Goal: Check status: Check status

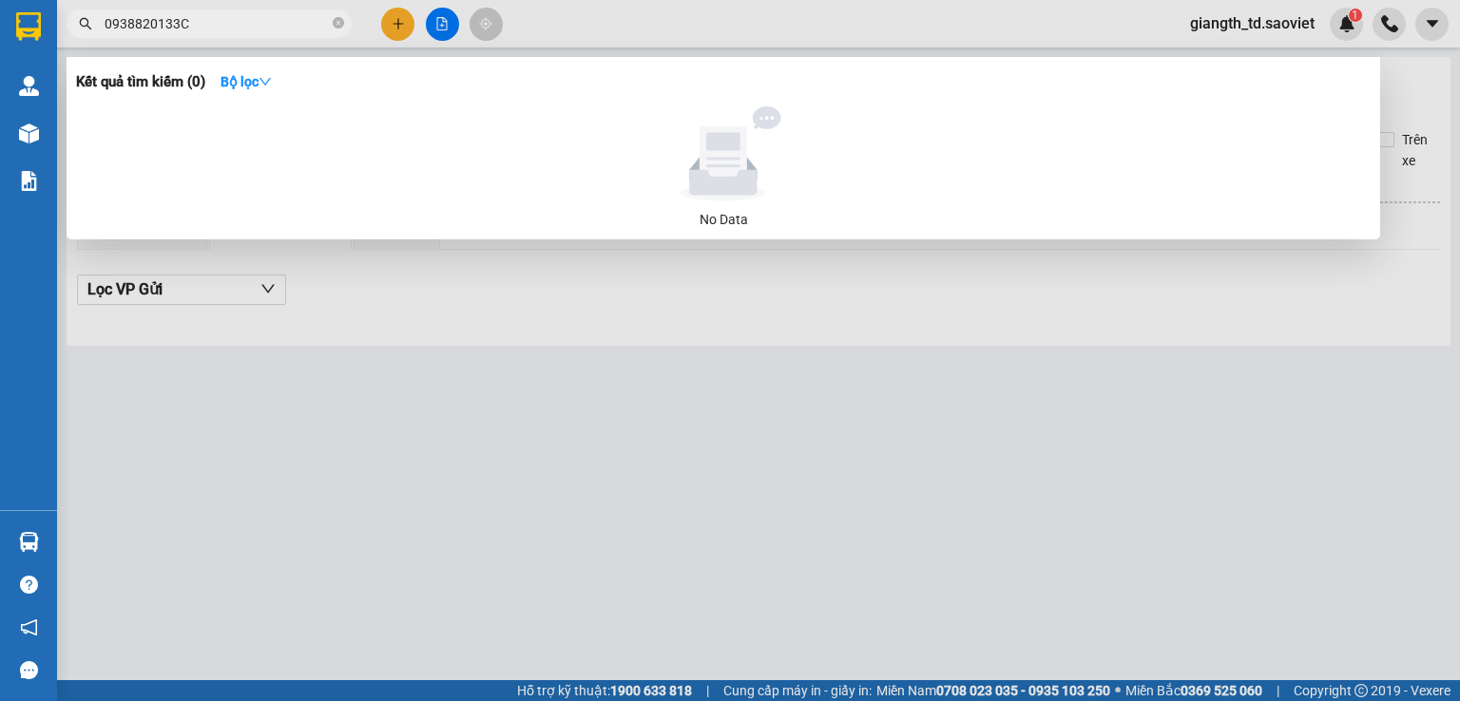
type input "0938820133"
click at [333, 19] on icon "close-circle" at bounding box center [338, 22] width 11 height 11
type input "0938820133"
click at [338, 24] on icon "close-circle" at bounding box center [338, 22] width 11 height 11
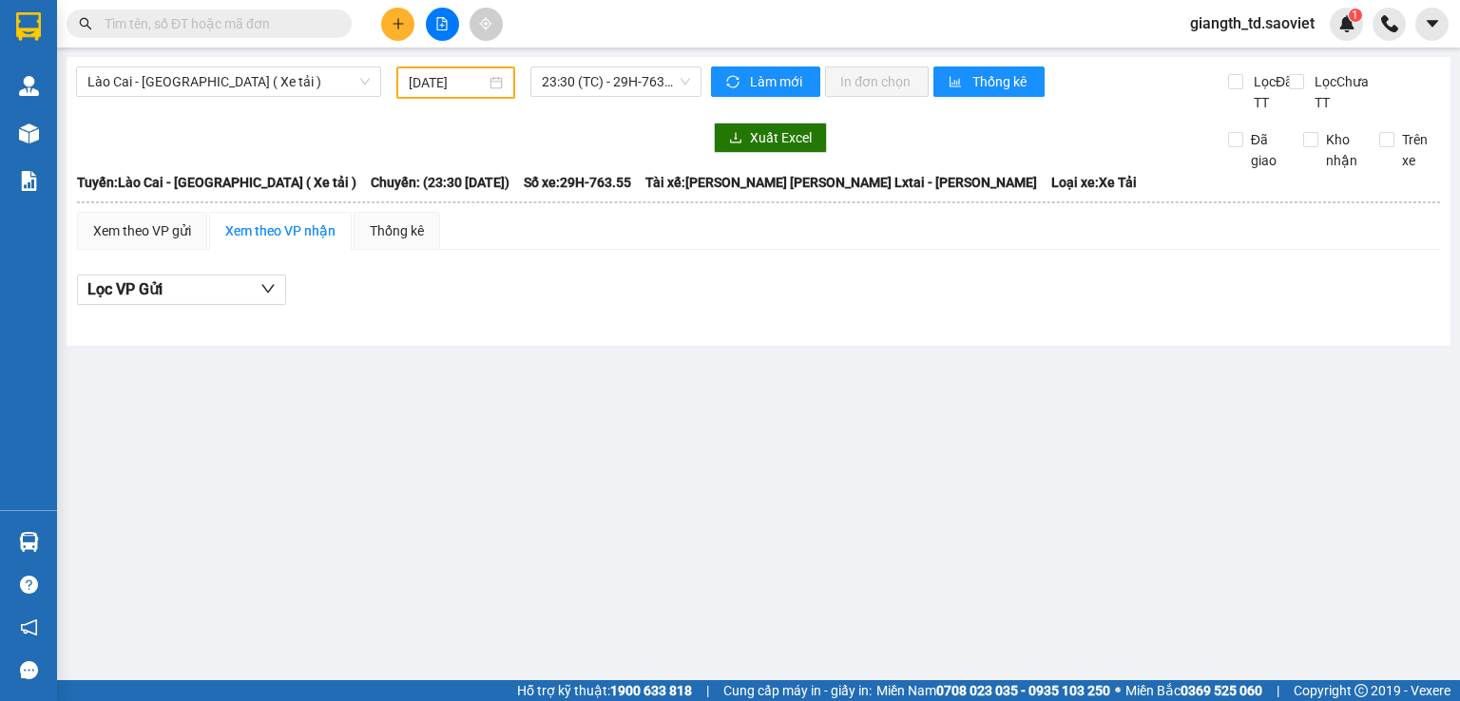
click at [259, 29] on input "text" at bounding box center [217, 23] width 224 height 21
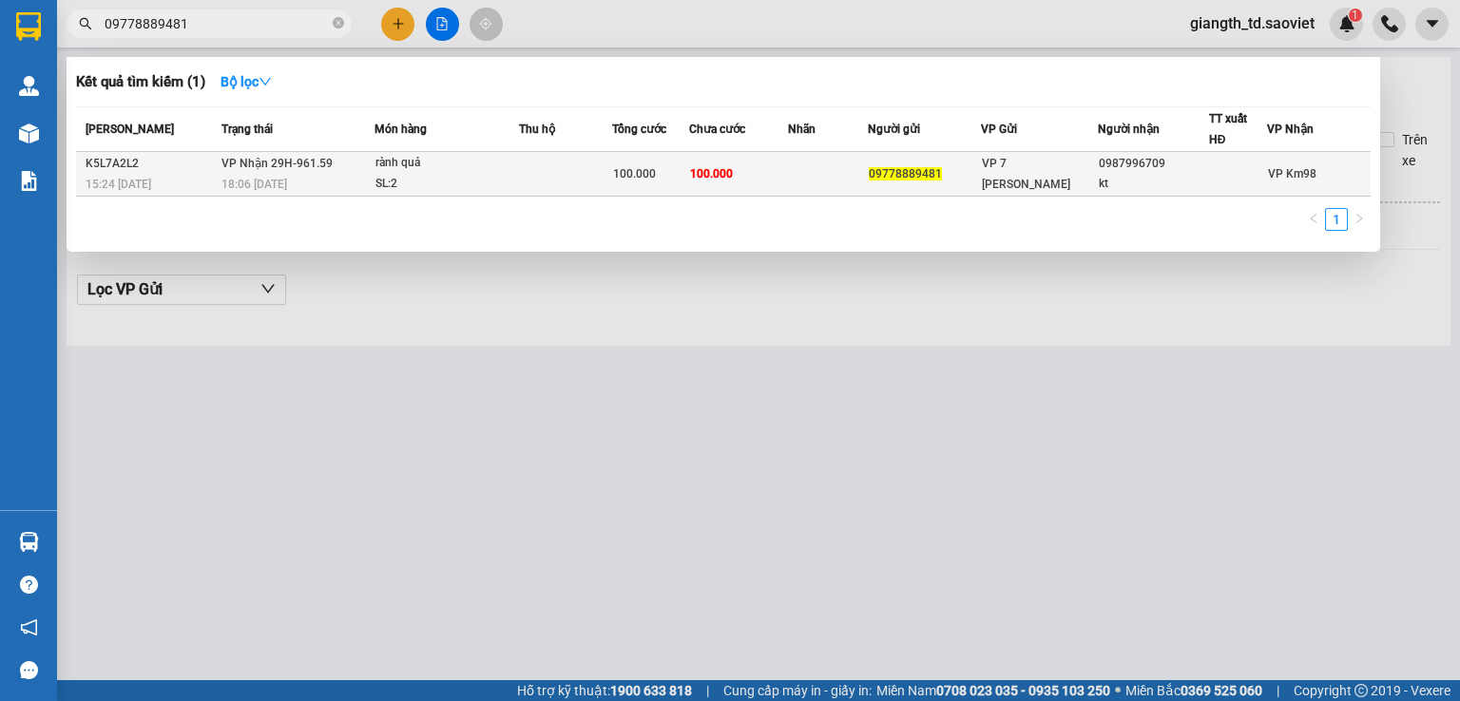
type input "09778889481"
click at [251, 170] on td "[PERSON_NAME] 29H-961.59 18:06 [DATE]" at bounding box center [296, 174] width 158 height 45
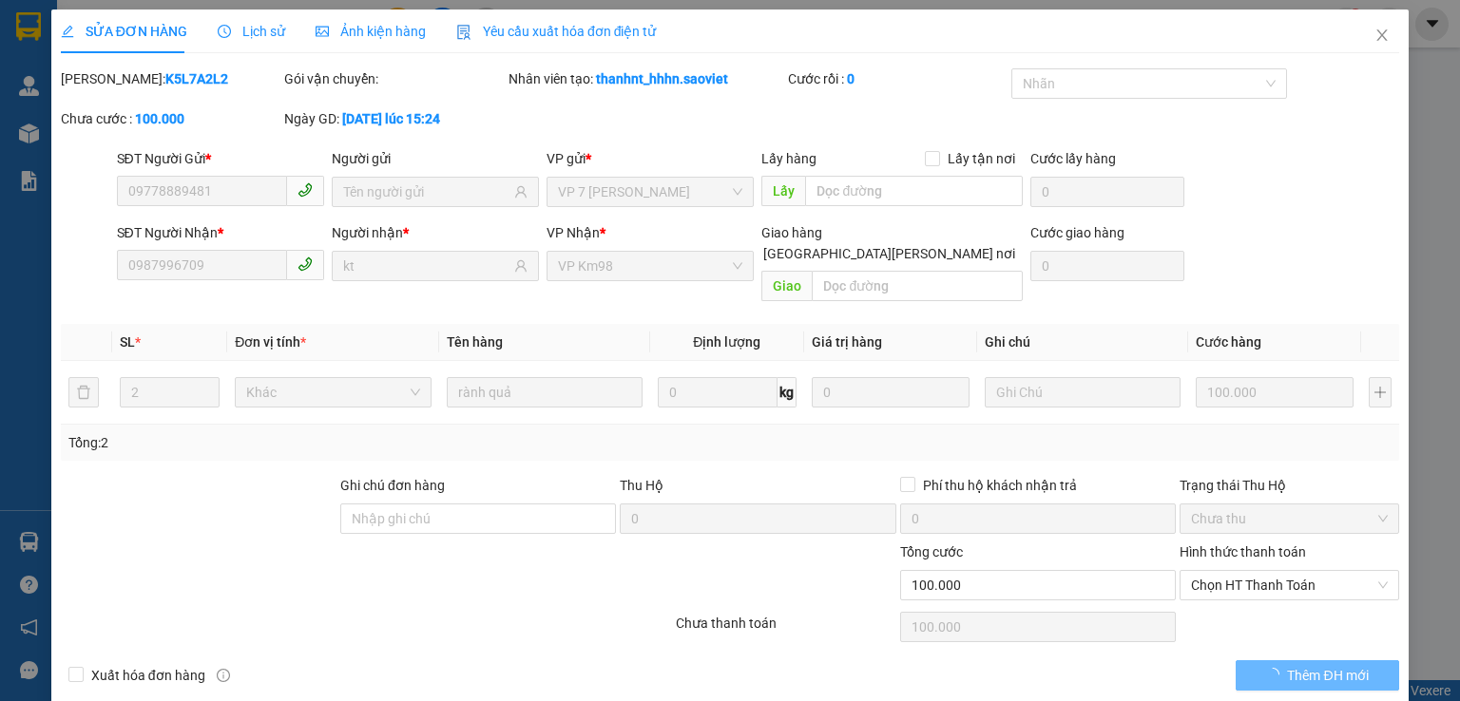
type input "09778889481"
type input "0987996709"
type input "kt"
type input "0"
type input "100.000"
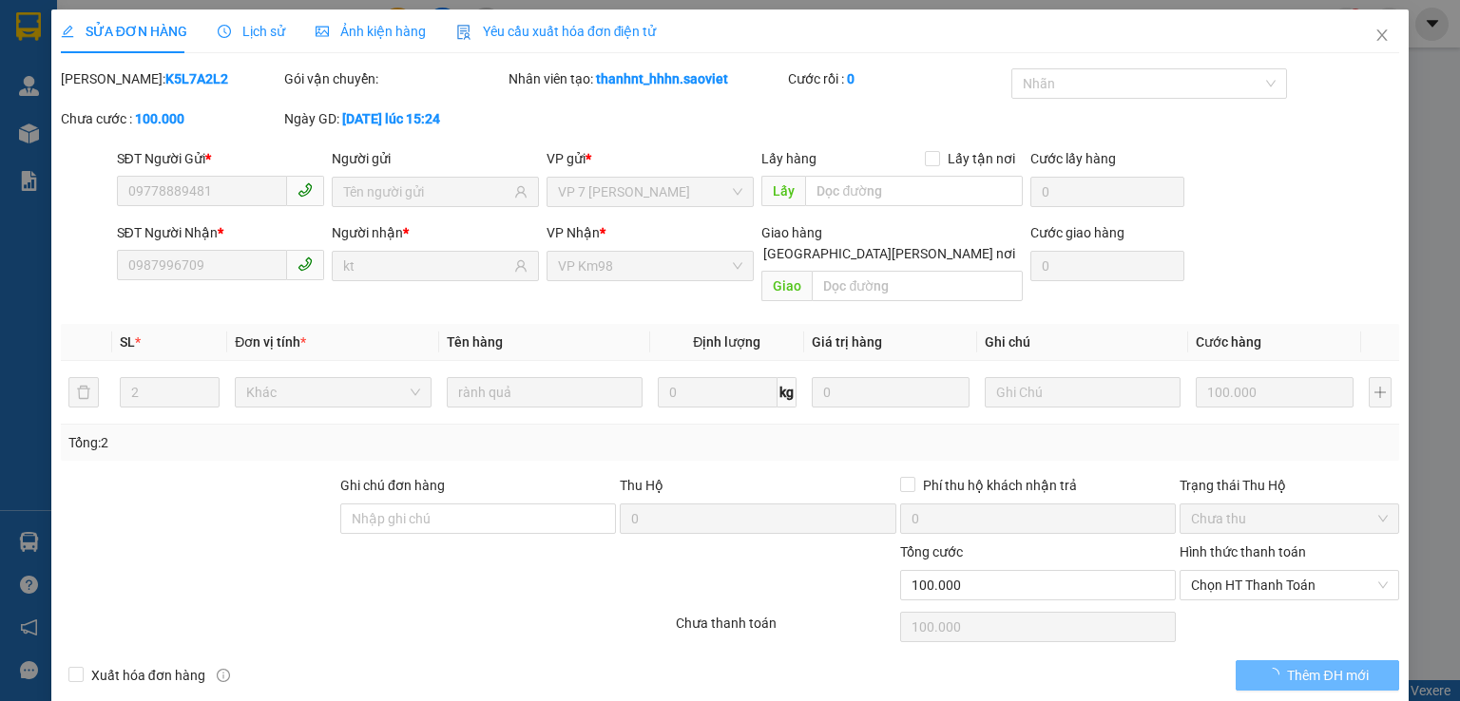
type input "100.000"
click at [241, 29] on span "Lịch sử" at bounding box center [251, 31] width 67 height 15
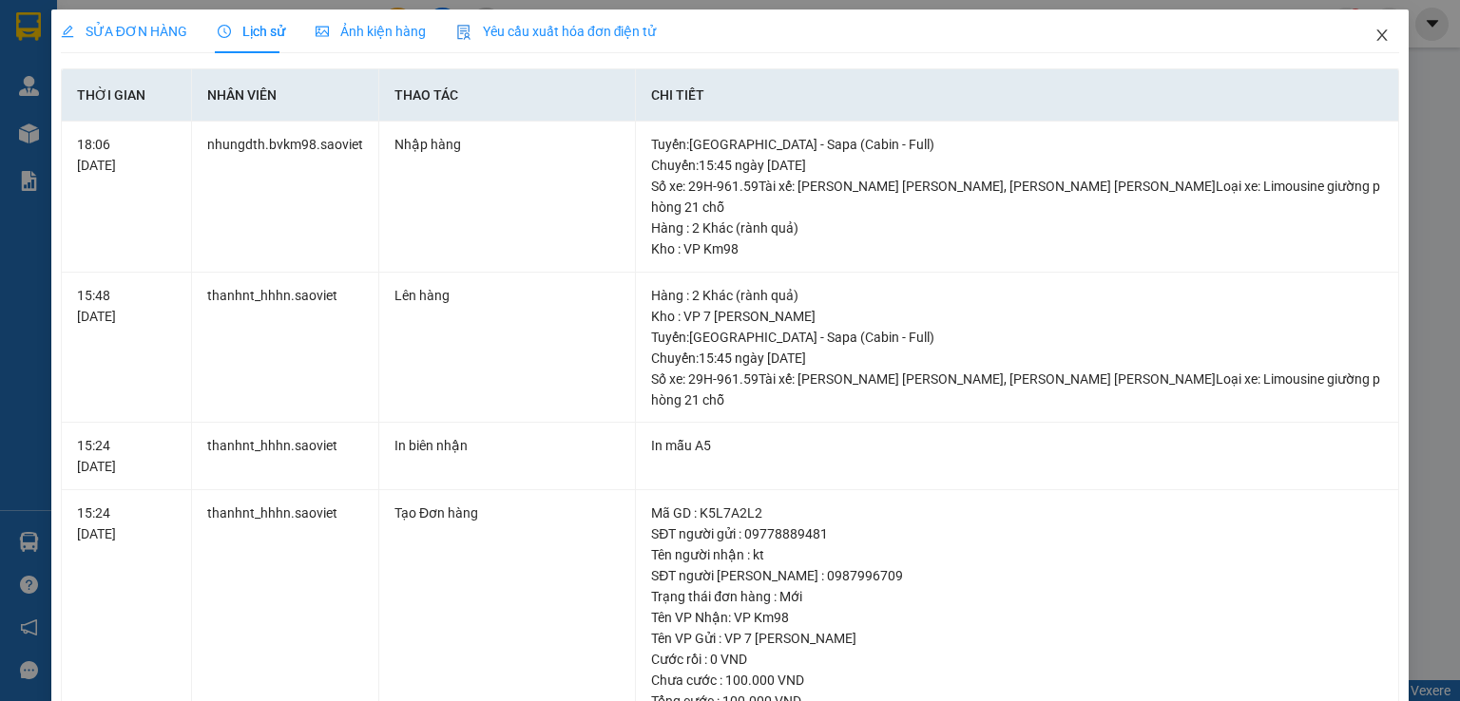
click at [1374, 28] on icon "close" at bounding box center [1381, 35] width 15 height 15
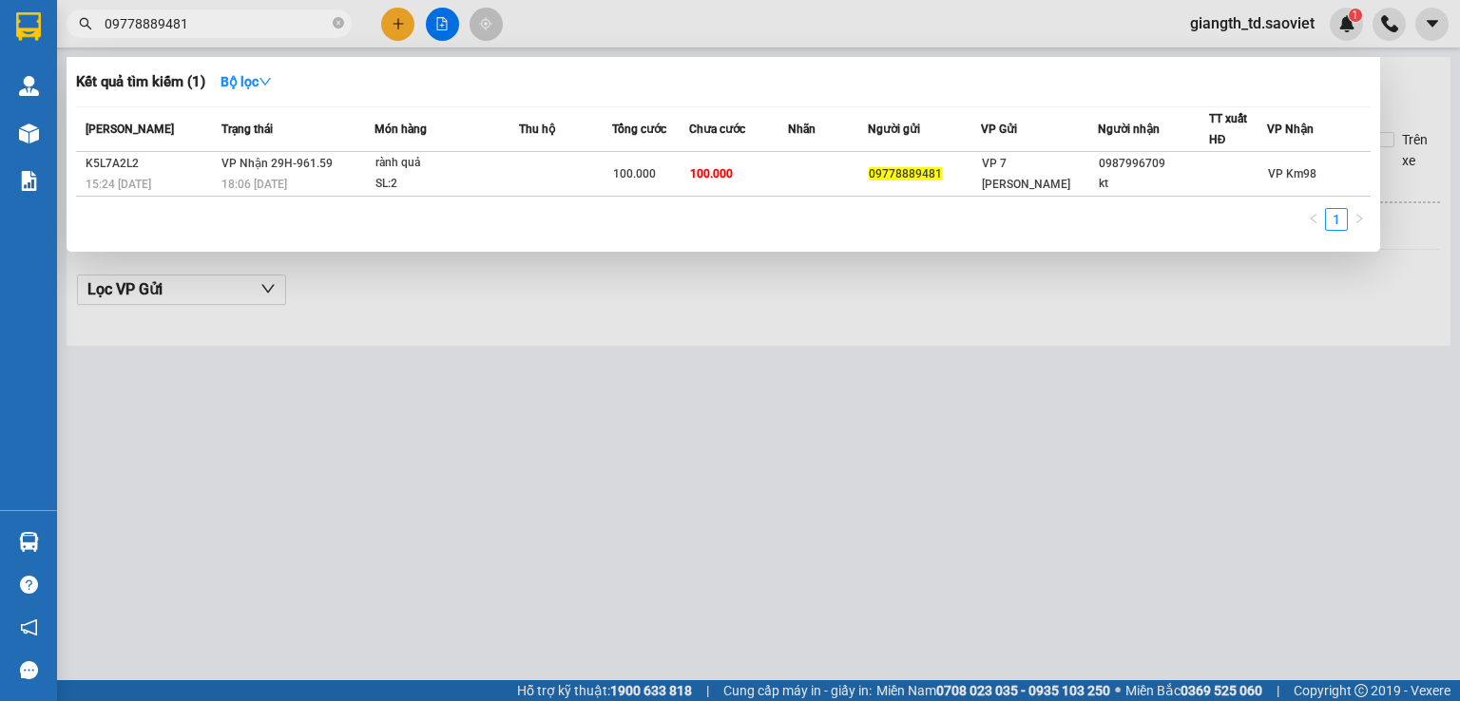
click at [231, 21] on input "09778889481" at bounding box center [217, 23] width 224 height 21
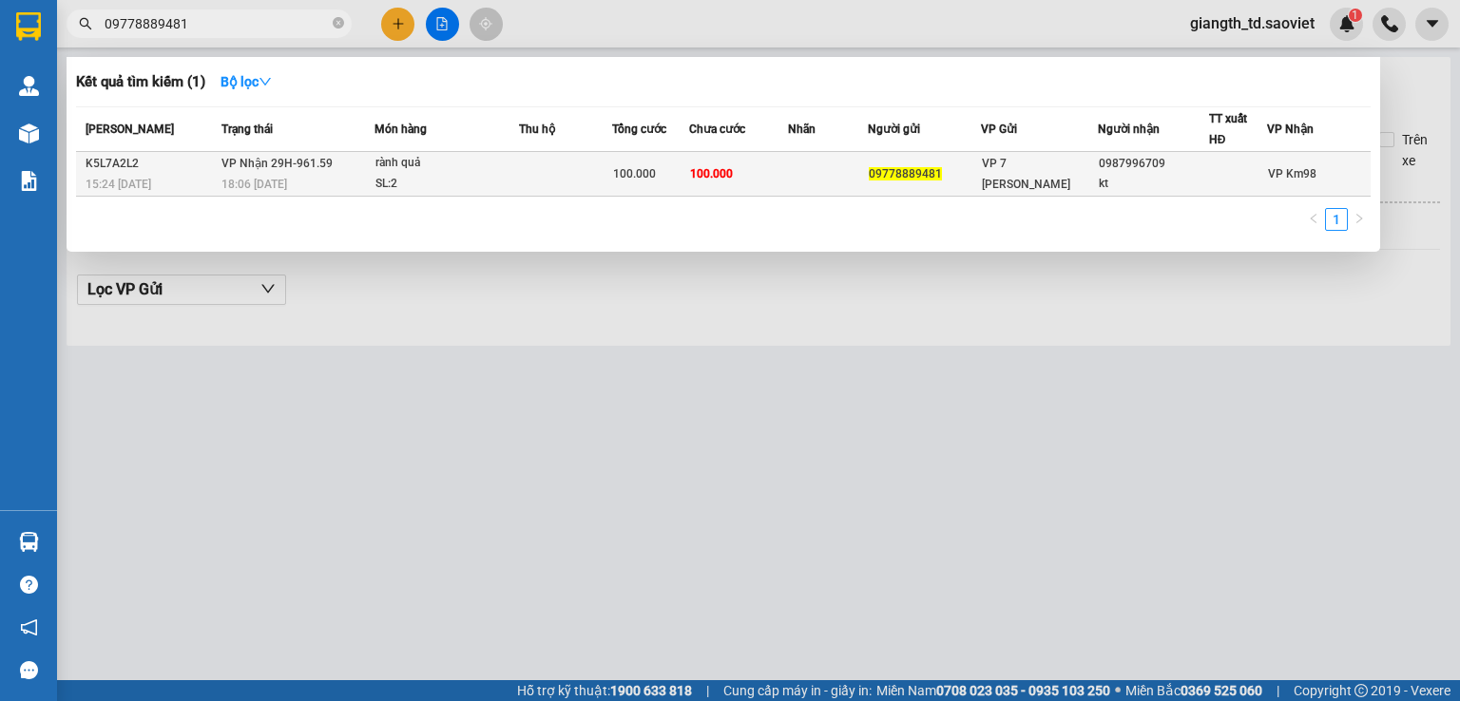
click at [285, 180] on div "18:06 [DATE]" at bounding box center [297, 184] width 152 height 21
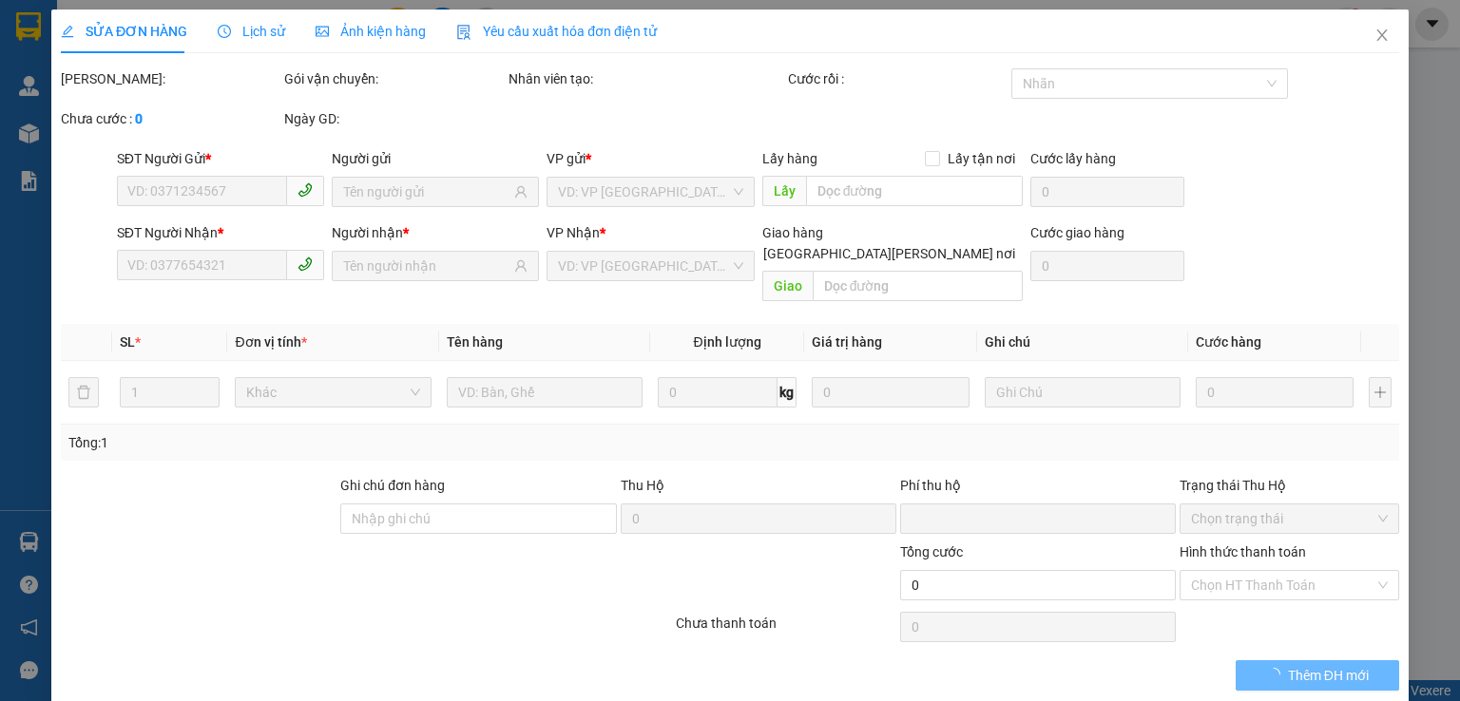
type input "09778889481"
type input "0987996709"
type input "kt"
type input "0"
type input "100.000"
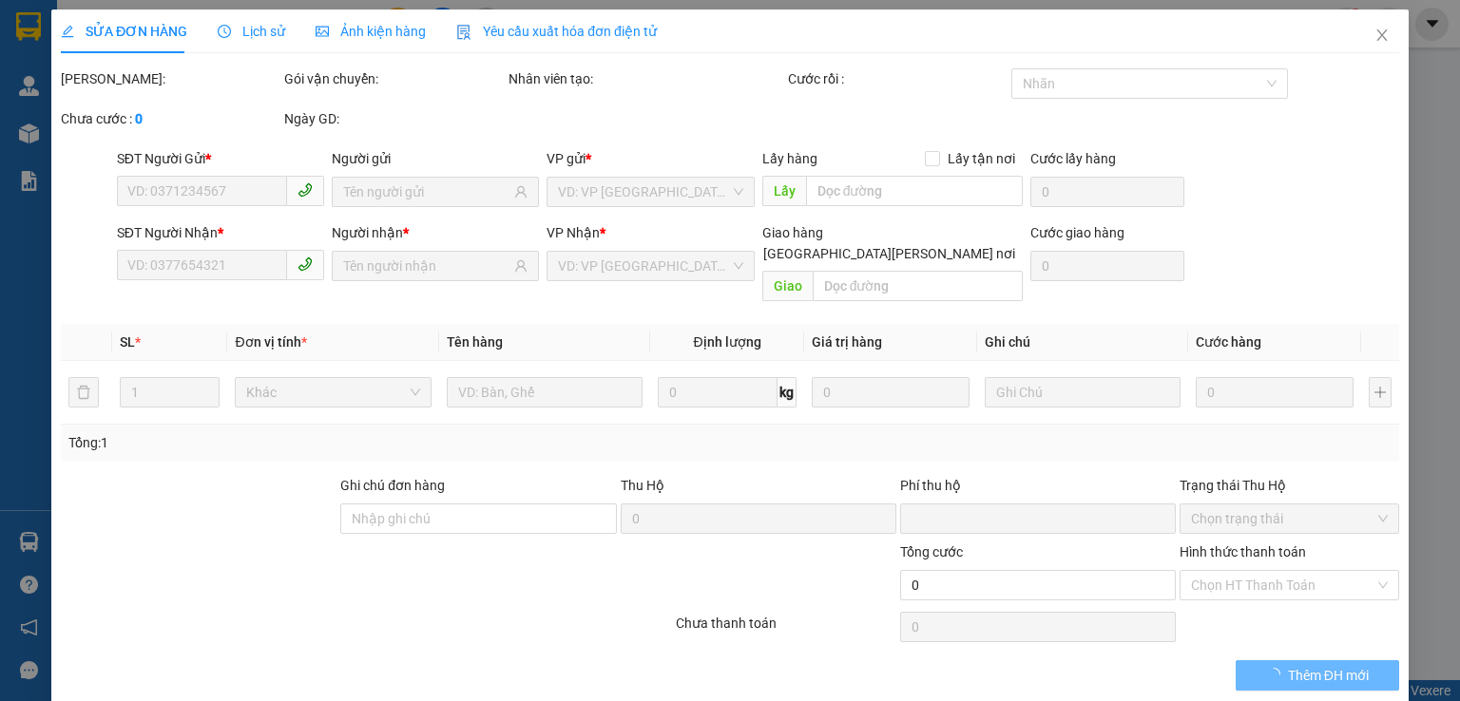
type input "100.000"
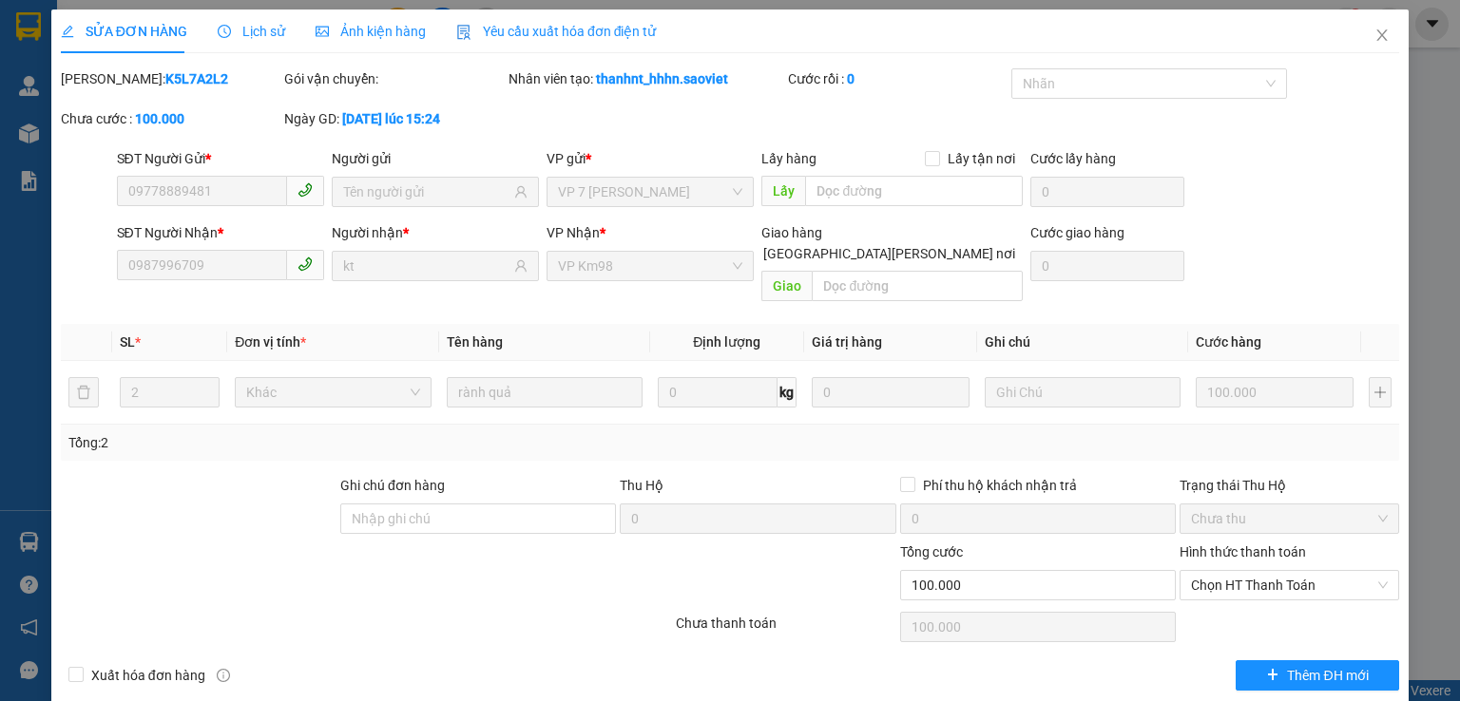
click at [257, 33] on span "Lịch sử" at bounding box center [251, 31] width 67 height 15
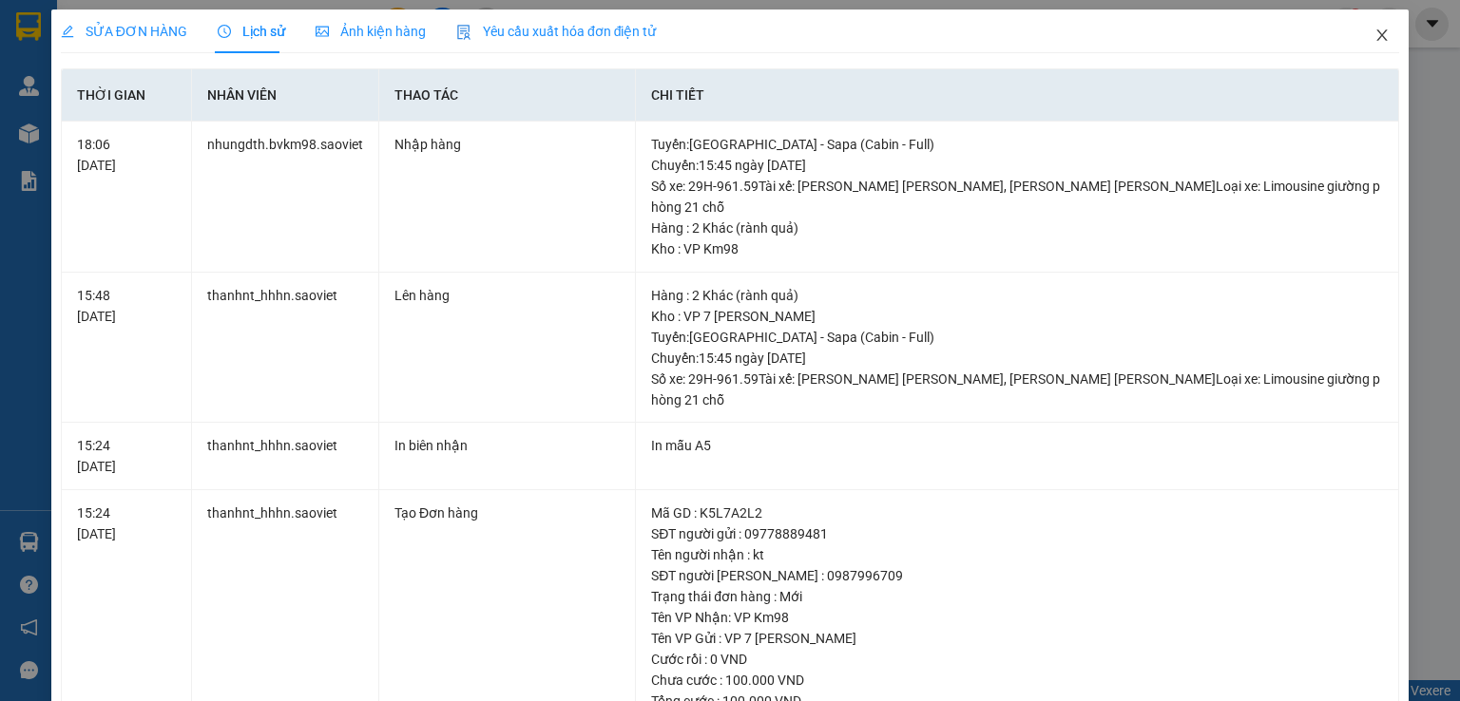
click at [1374, 28] on icon "close" at bounding box center [1381, 35] width 15 height 15
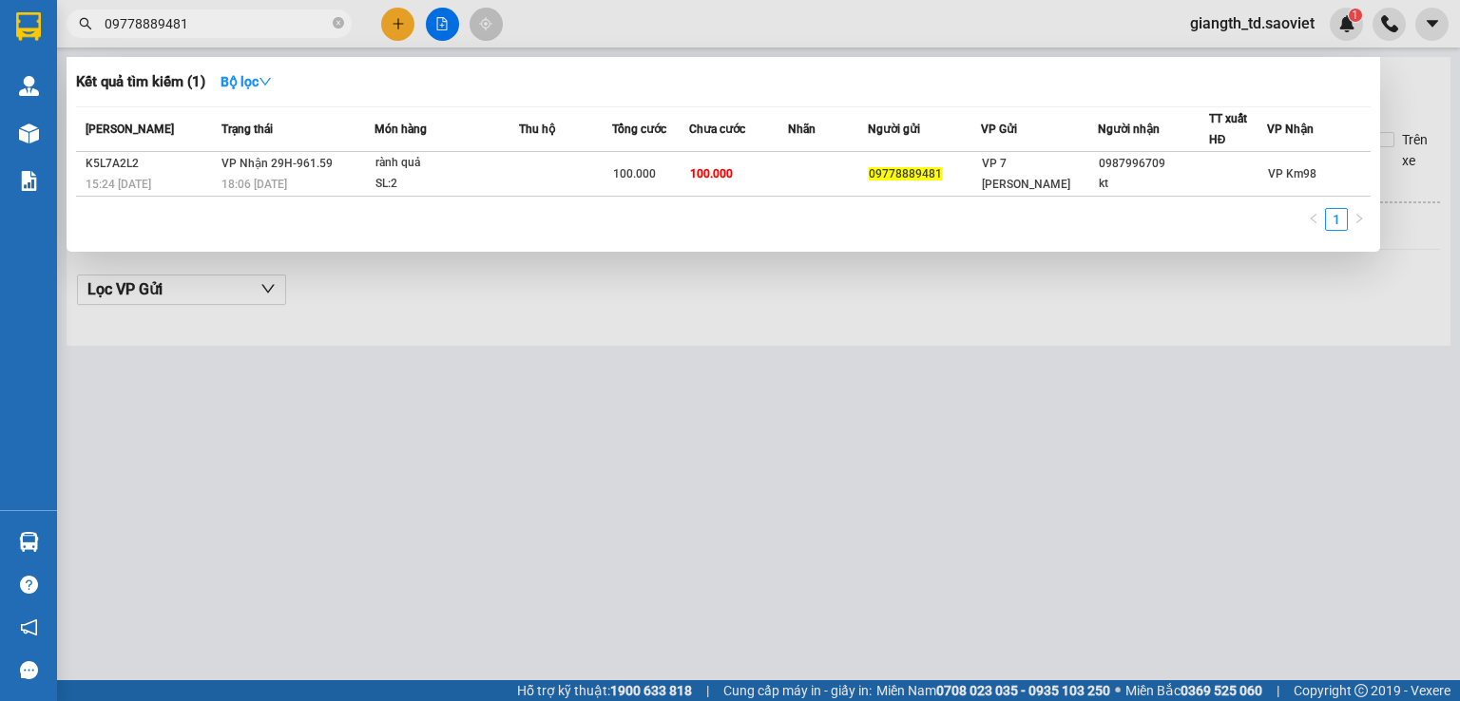
click at [220, 29] on input "09778889481" at bounding box center [217, 23] width 224 height 21
click at [204, 23] on input "09778889481" at bounding box center [217, 23] width 224 height 21
paste input "39958338C"
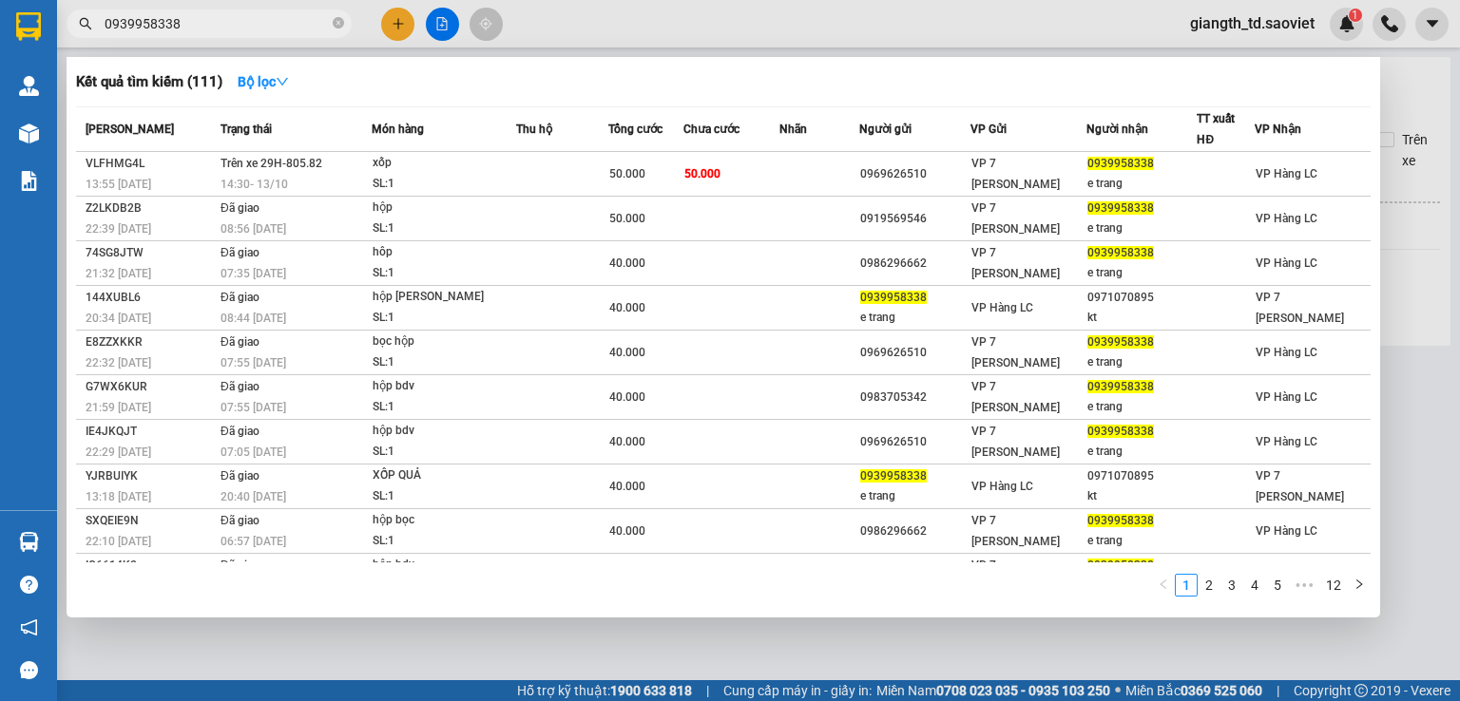
type input "0939958338"
